Goal: Transaction & Acquisition: Purchase product/service

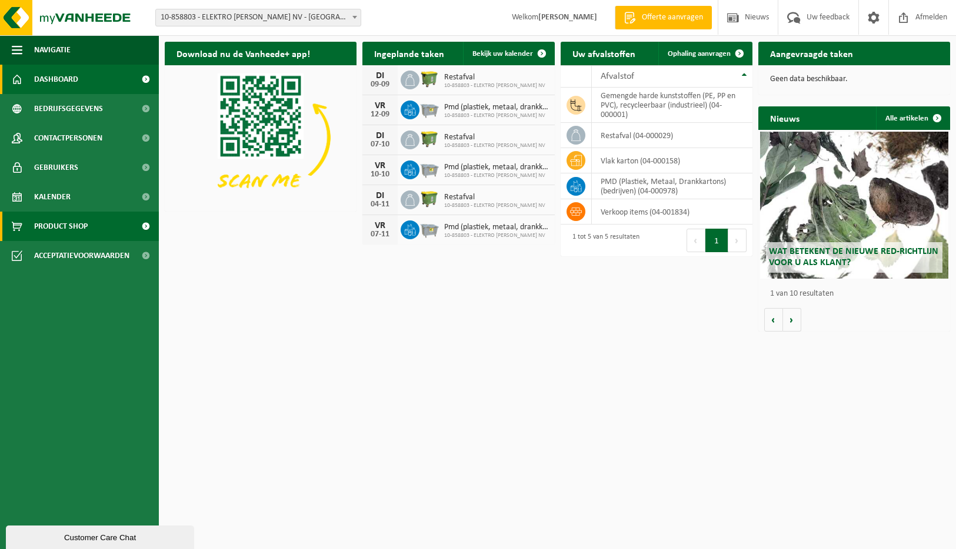
click at [56, 226] on span "Product Shop" at bounding box center [61, 226] width 54 height 29
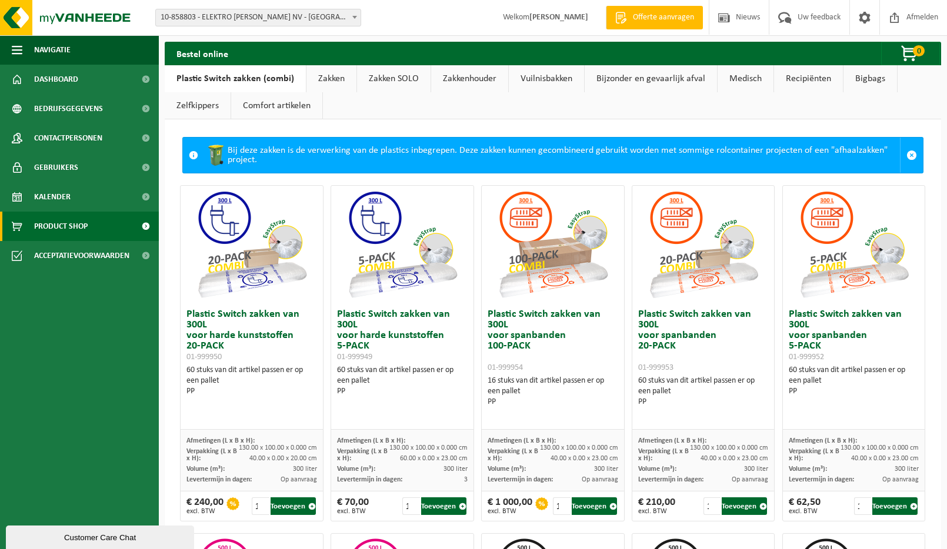
click at [870, 79] on link "Bigbags" at bounding box center [870, 78] width 54 height 27
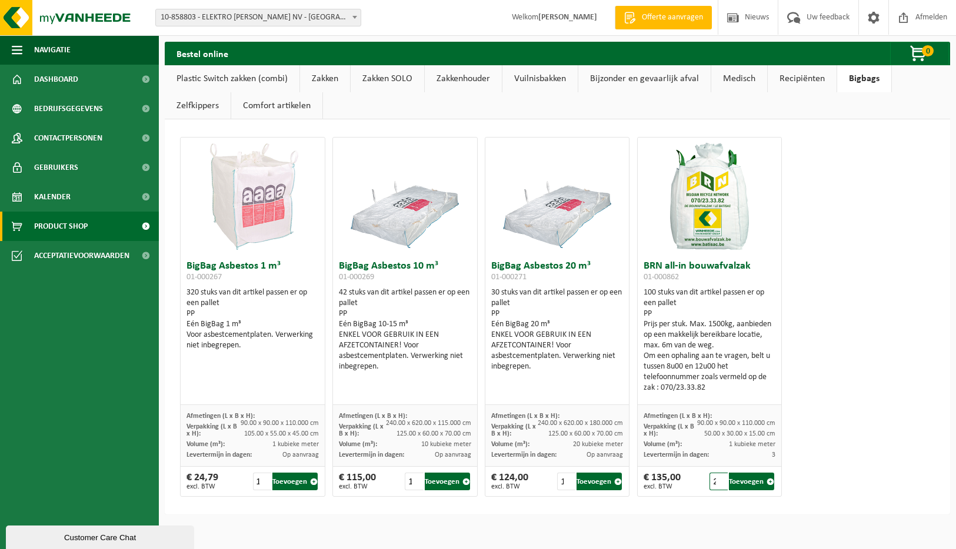
click at [714, 480] on input "2" at bounding box center [718, 482] width 18 height 18
click at [744, 483] on button "Toevoegen" at bounding box center [751, 482] width 45 height 18
type input "1"
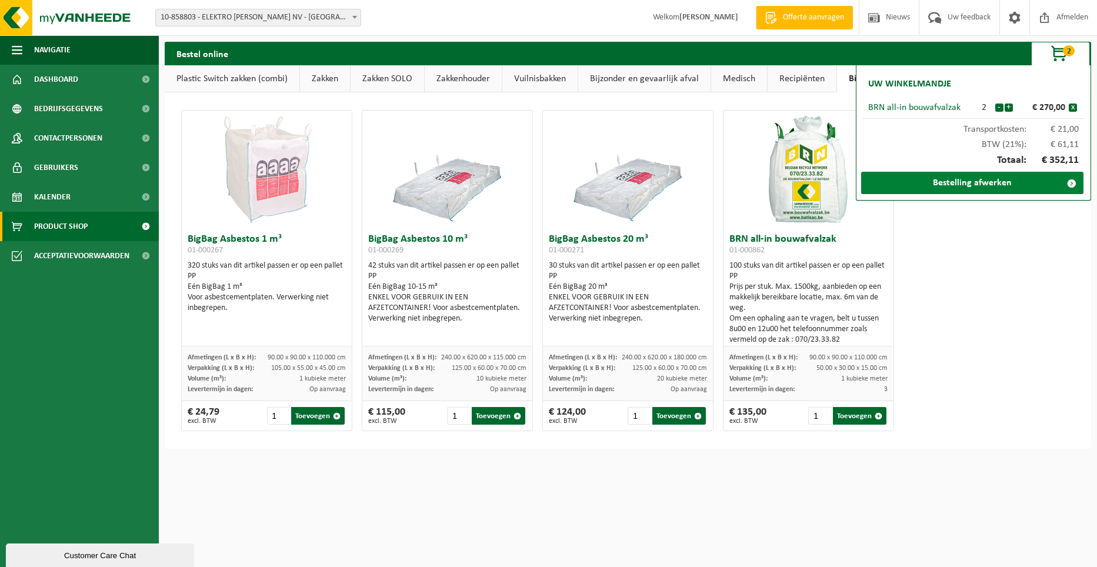
click at [946, 182] on link "Bestelling afwerken" at bounding box center [972, 183] width 222 height 22
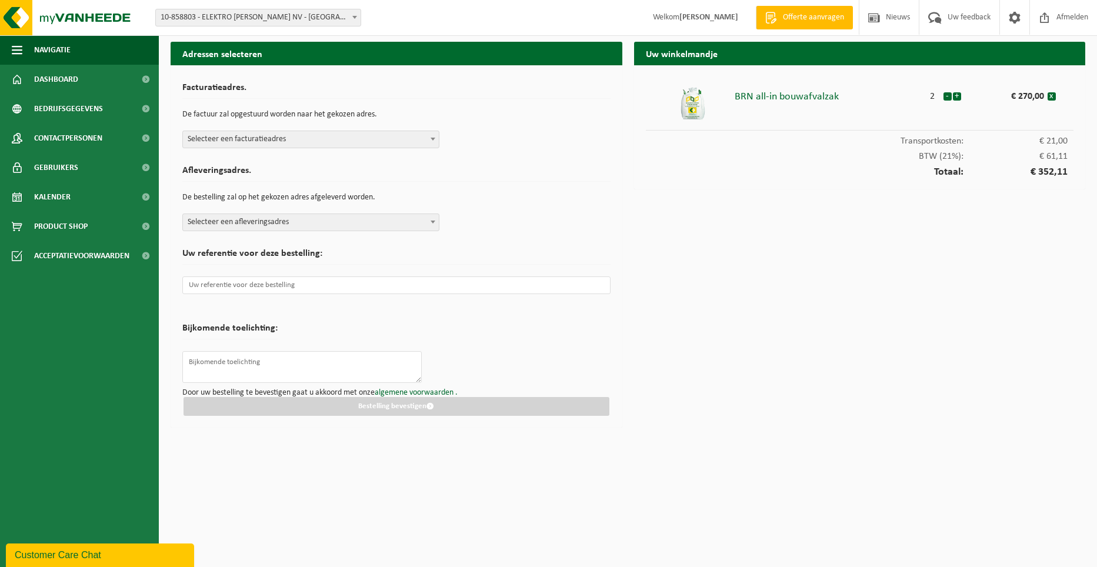
click at [300, 141] on span "Selecteer een facturatieadres" at bounding box center [311, 139] width 256 height 16
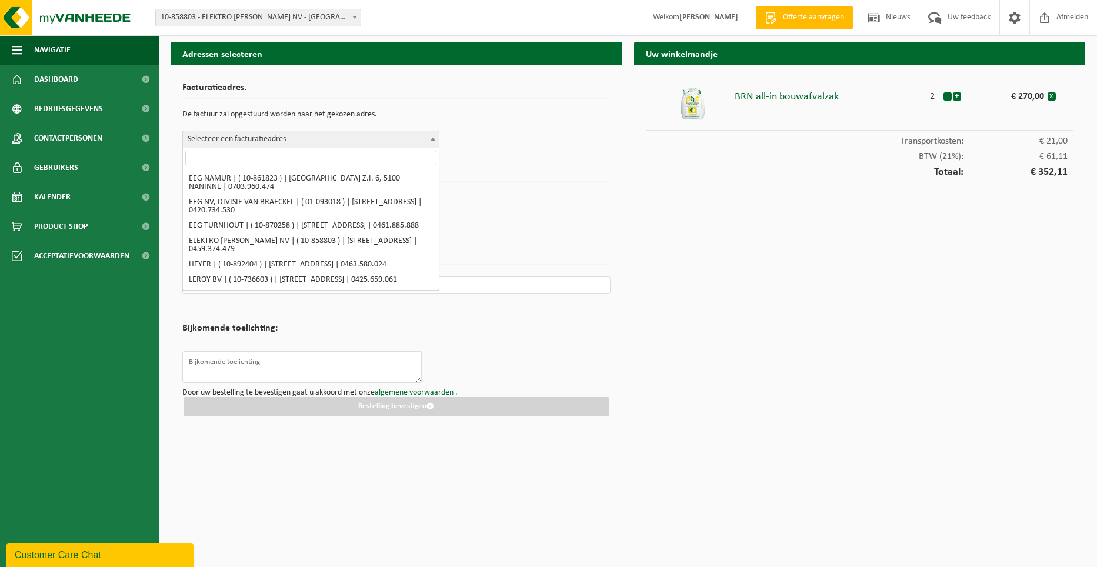
scroll to position [109, 0]
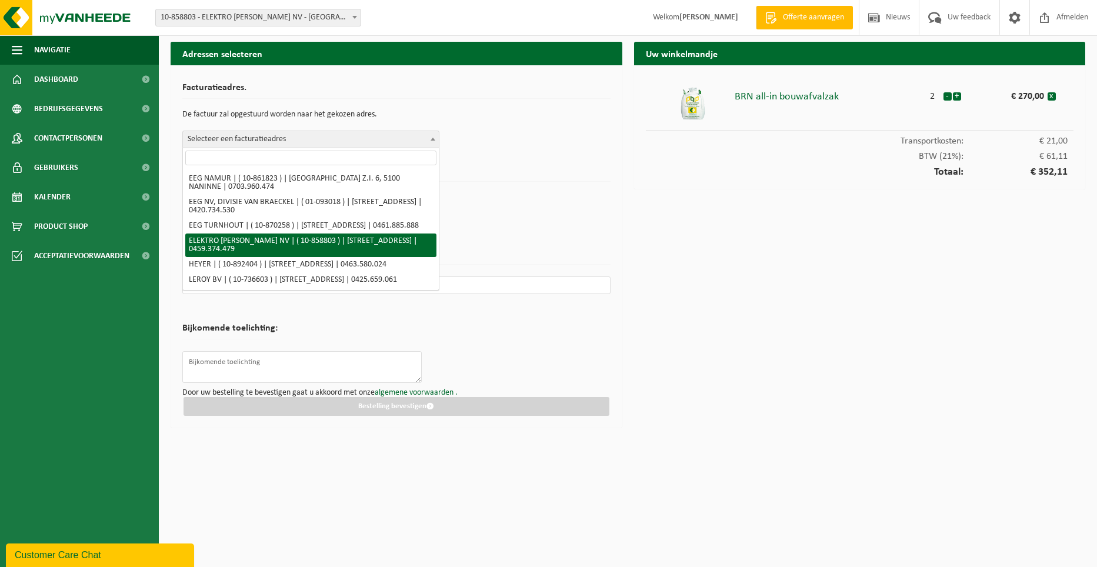
select select "99433"
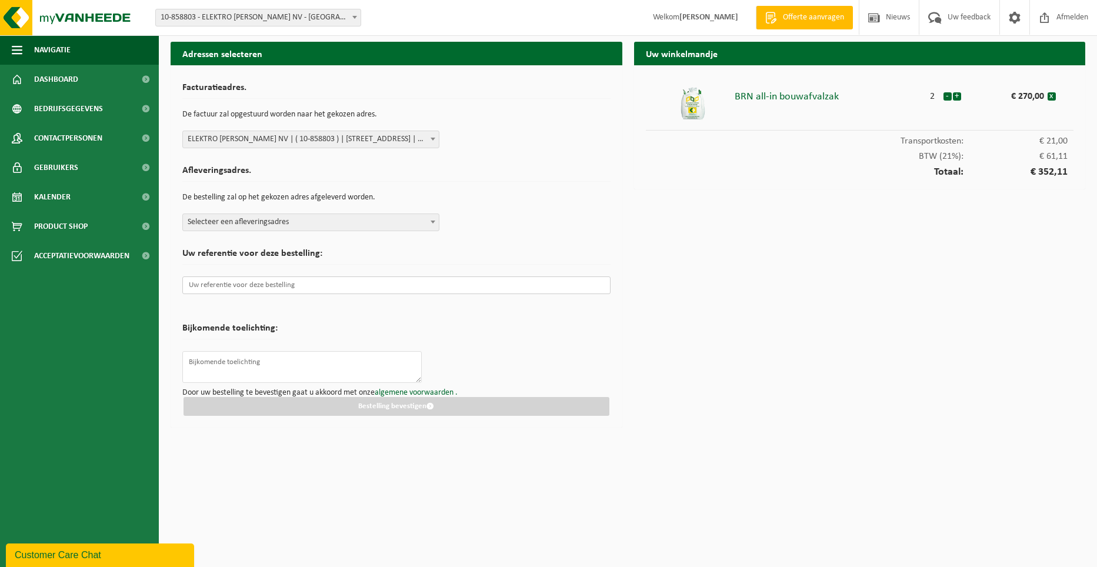
click at [273, 286] on input "text" at bounding box center [396, 285] width 428 height 18
click at [207, 286] on input "text" at bounding box center [396, 285] width 428 height 18
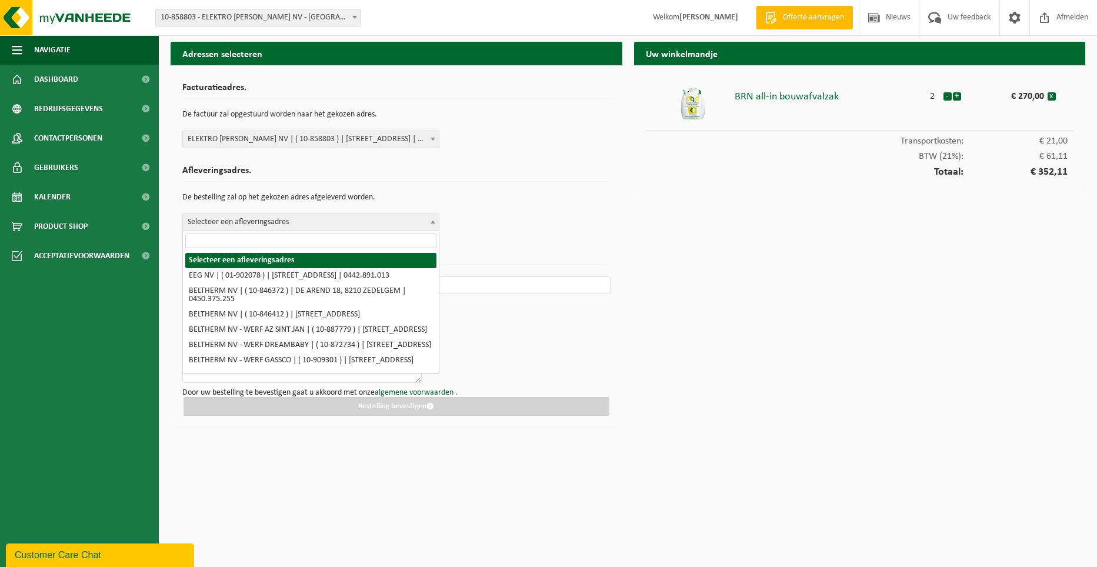
click at [433, 220] on span at bounding box center [433, 221] width 12 height 15
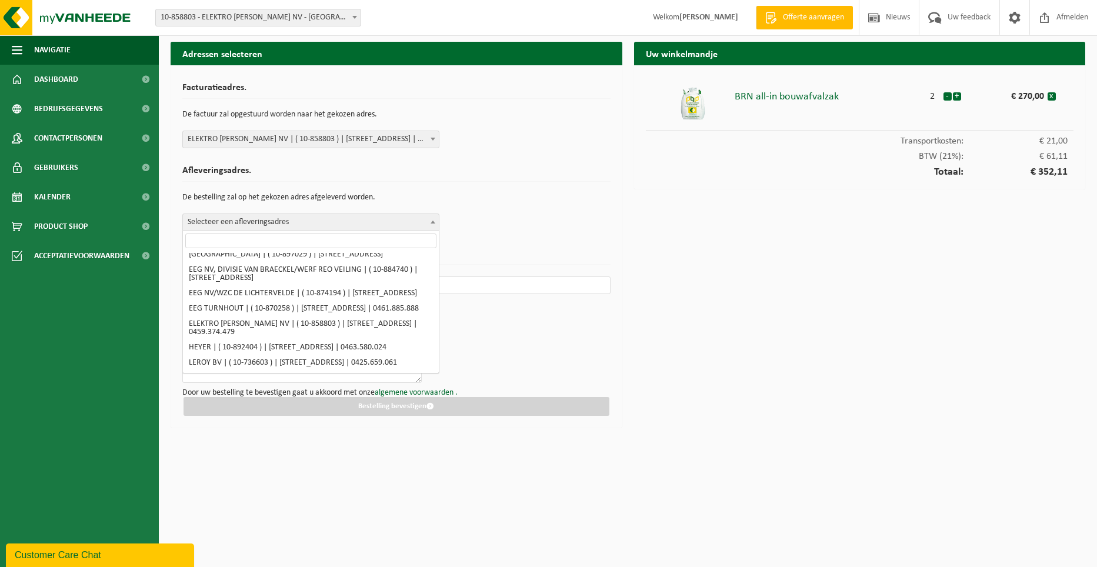
scroll to position [799, 0]
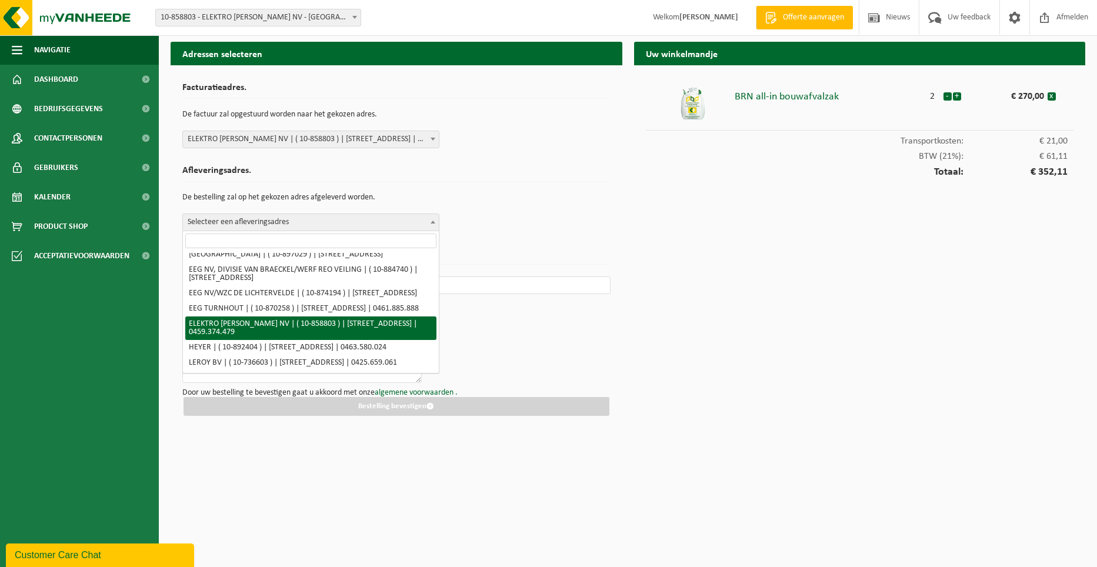
select select "99433"
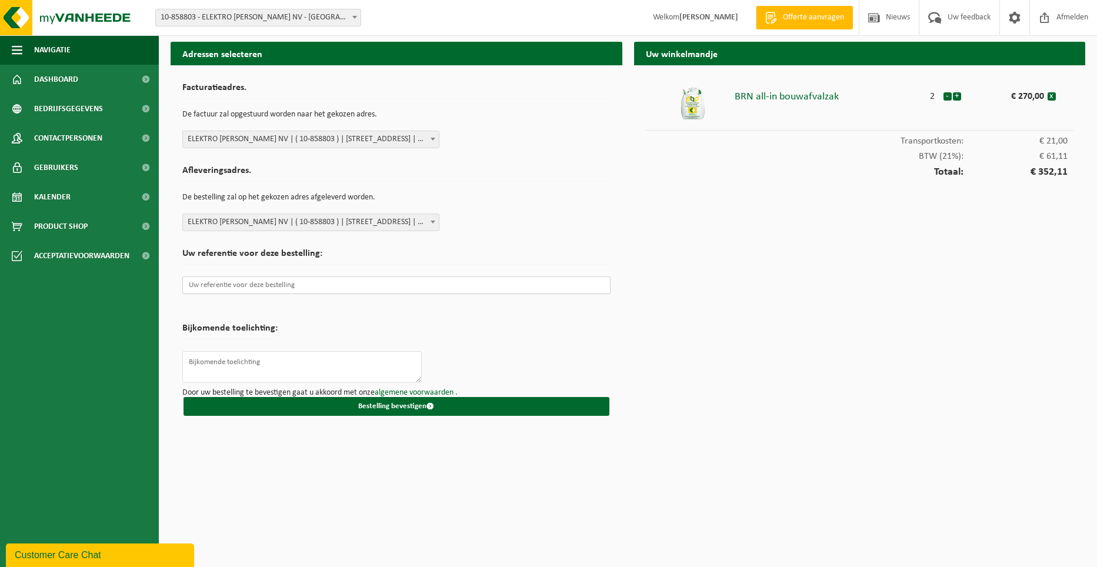
click at [218, 285] on input "text" at bounding box center [396, 285] width 428 height 18
paste input "AQ-EKS-C-25-00026"
type input "AQ-EKS-C-25-00026"
click at [649, 340] on div "Uw winkelmandje BRN all-in bouwafvalzak 2 - + € 270,00 x Transportkosten: € 21,…" at bounding box center [859, 238] width 463 height 392
click at [206, 362] on textarea at bounding box center [301, 367] width 239 height 32
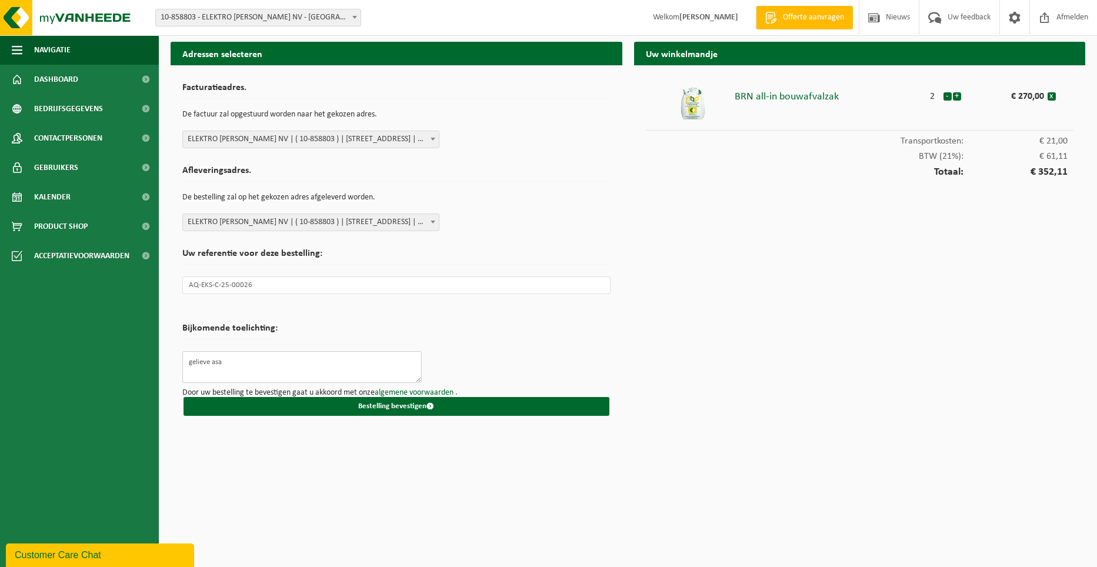
type textarea "gelieve asap"
drag, startPoint x: 231, startPoint y: 363, endPoint x: 187, endPoint y: 362, distance: 43.5
click at [187, 362] on textarea "gelieve asap" at bounding box center [301, 367] width 239 height 32
drag, startPoint x: 851, startPoint y: 101, endPoint x: 734, endPoint y: 101, distance: 116.4
click at [734, 101] on li "BRN all-in bouwafvalzak 2 - + € 270,00 x" at bounding box center [860, 104] width 428 height 54
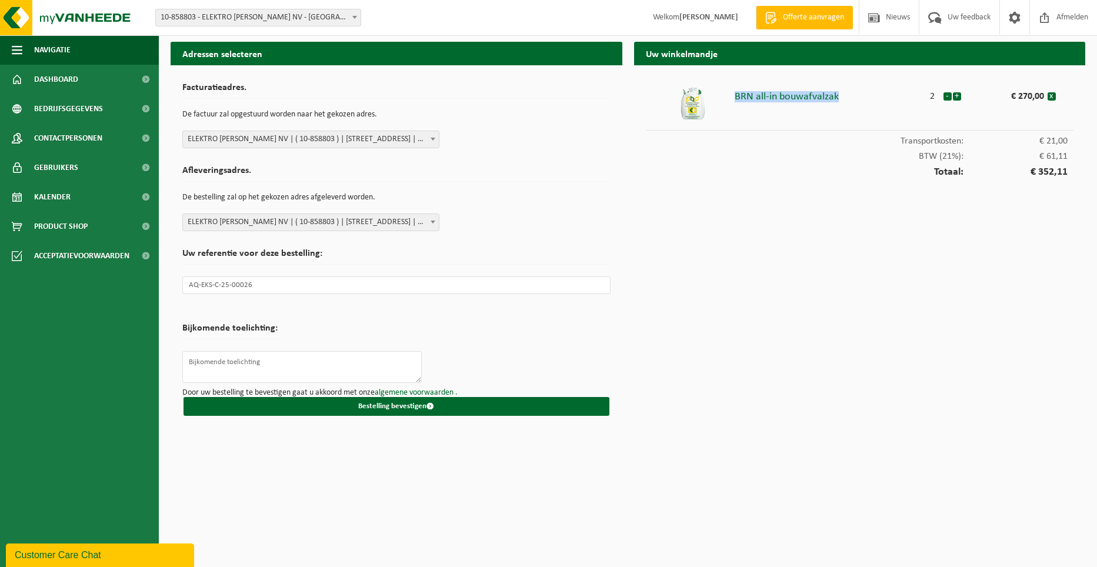
copy div "BRN all-in bouwafvalzak"
click at [262, 363] on textarea at bounding box center [301, 367] width 239 height 32
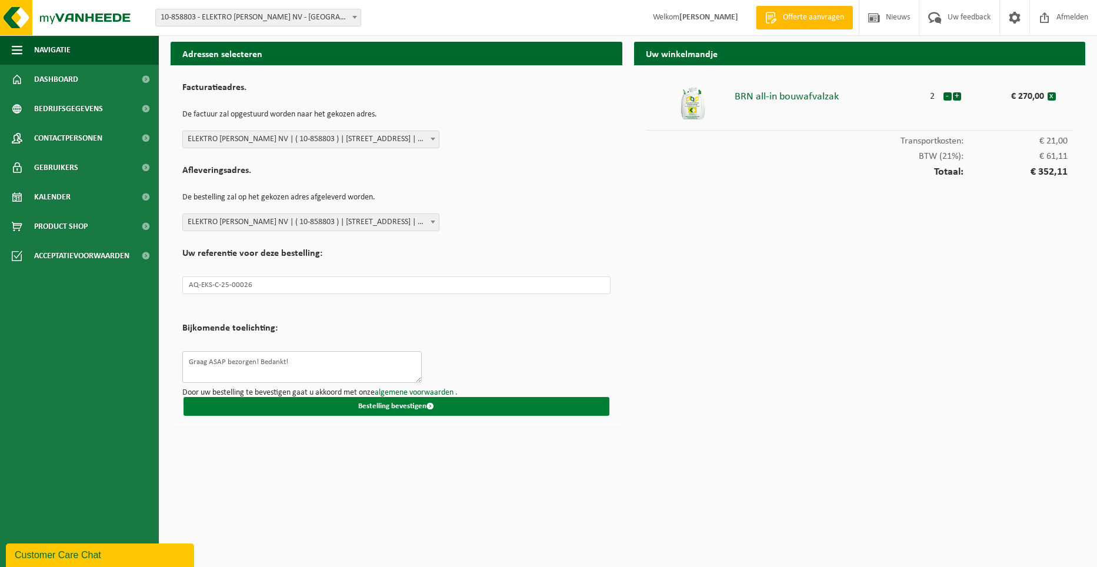
type textarea "Graag ASAP bezorgen! Bedankt!"
click at [404, 408] on button "Bestelling bevestigen" at bounding box center [396, 406] width 426 height 19
